Goal: Task Accomplishment & Management: Manage account settings

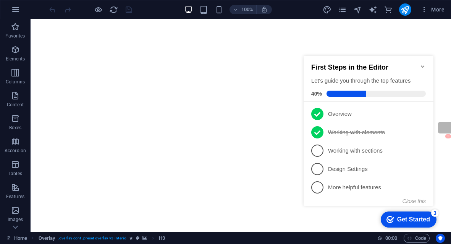
click at [410, 216] on div "Get Started" at bounding box center [413, 219] width 33 height 7
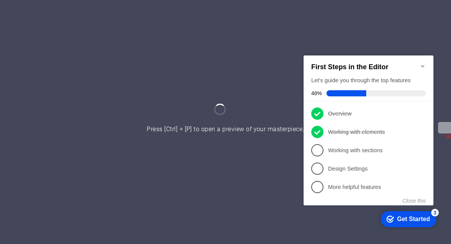
click at [423, 63] on icon "Minimize checklist" at bounding box center [423, 66] width 6 height 6
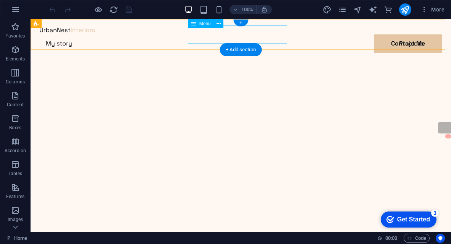
click at [256, 34] on nav "My story Projects Contact Me" at bounding box center [241, 43] width 402 height 18
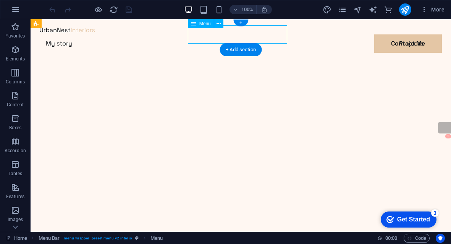
click at [261, 38] on nav "My story Projects Contact Me" at bounding box center [241, 43] width 402 height 18
select select
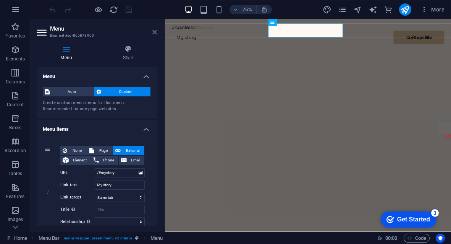
click at [153, 30] on icon at bounding box center [154, 32] width 5 height 6
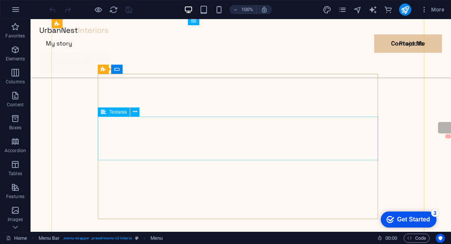
scroll to position [76, 0]
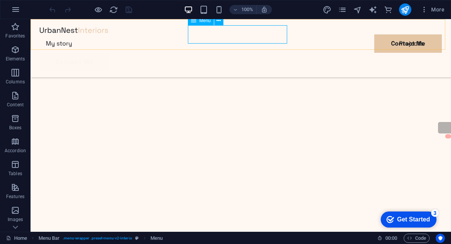
click at [255, 34] on nav "My story Projects Contact Me" at bounding box center [241, 43] width 402 height 18
click at [259, 34] on nav "My story Projects Contact Me" at bounding box center [241, 43] width 402 height 18
select select
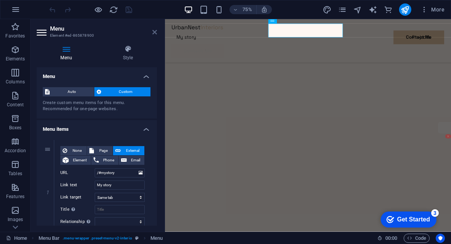
click at [153, 32] on icon at bounding box center [154, 32] width 5 height 6
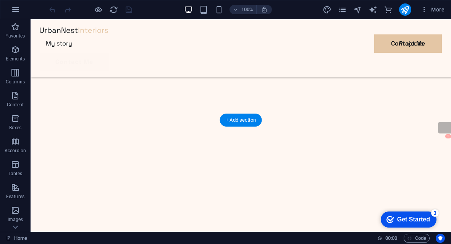
scroll to position [191, 0]
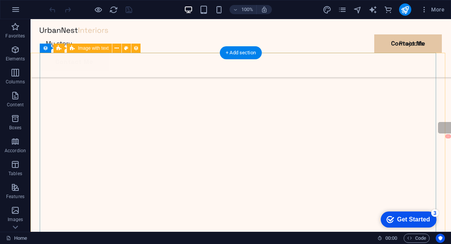
scroll to position [1069, 0]
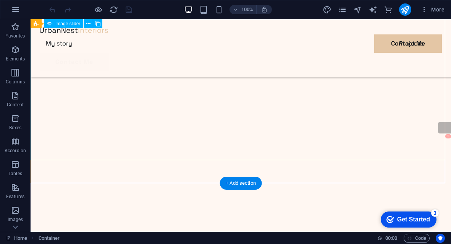
scroll to position [0, 0]
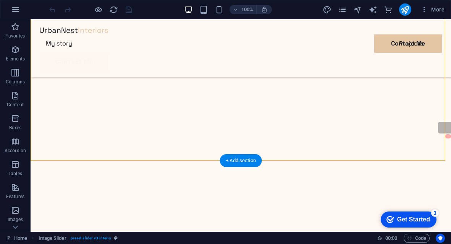
scroll to position [38, 0]
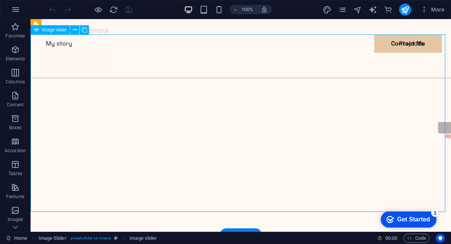
drag, startPoint x: 282, startPoint y: 126, endPoint x: 213, endPoint y: 126, distance: 69.5
drag, startPoint x: 319, startPoint y: 121, endPoint x: 193, endPoint y: 128, distance: 126.2
drag, startPoint x: 366, startPoint y: 129, endPoint x: 226, endPoint y: 132, distance: 139.8
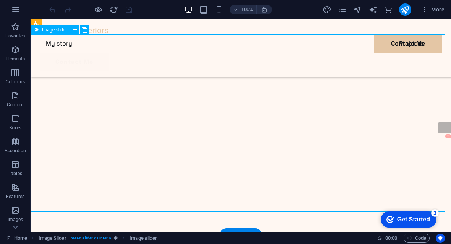
drag, startPoint x: 362, startPoint y: 125, endPoint x: 237, endPoint y: 127, distance: 125.2
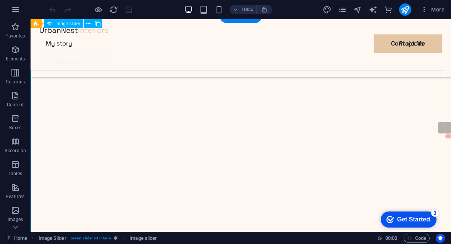
scroll to position [0, 0]
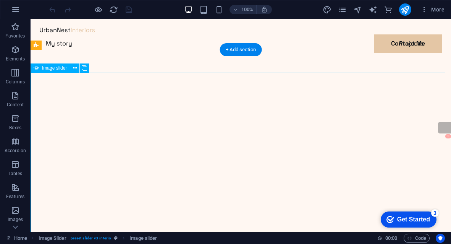
drag, startPoint x: 213, startPoint y: 141, endPoint x: 140, endPoint y: 143, distance: 72.9
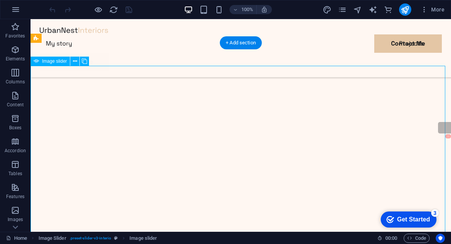
scroll to position [76, 0]
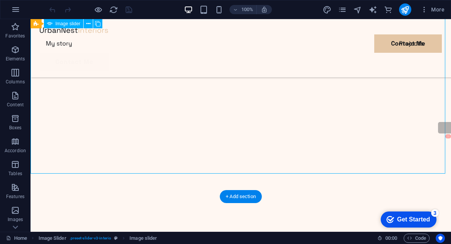
drag, startPoint x: 342, startPoint y: 97, endPoint x: 172, endPoint y: 92, distance: 170.3
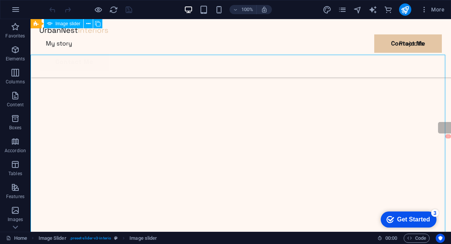
scroll to position [0, 0]
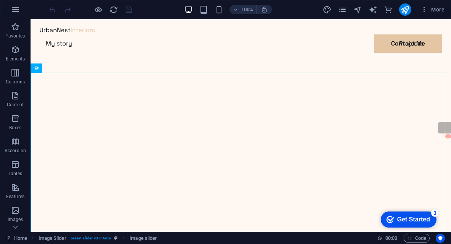
click at [222, 14] on div "100%" at bounding box center [228, 9] width 88 height 12
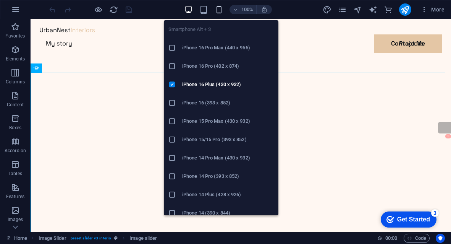
click at [219, 12] on icon "button" at bounding box center [219, 9] width 9 height 9
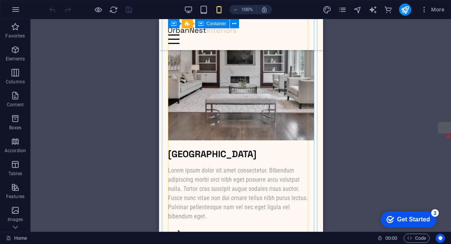
scroll to position [2291, 0]
